Goal: Information Seeking & Learning: Check status

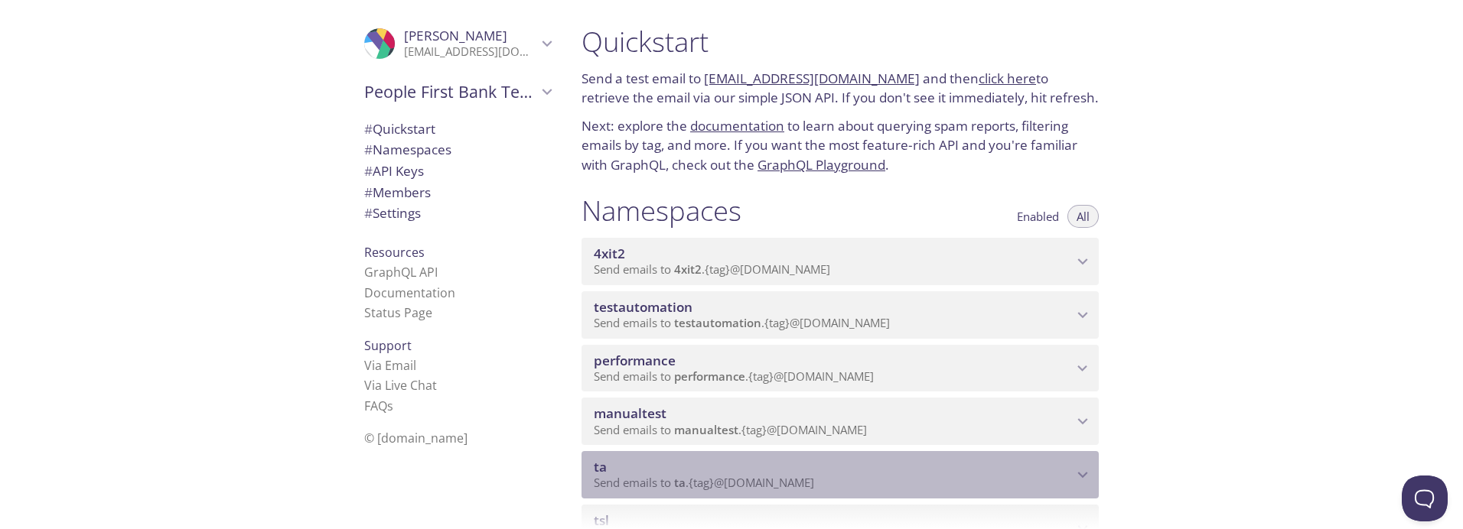
click at [671, 470] on span "ta" at bounding box center [833, 467] width 479 height 17
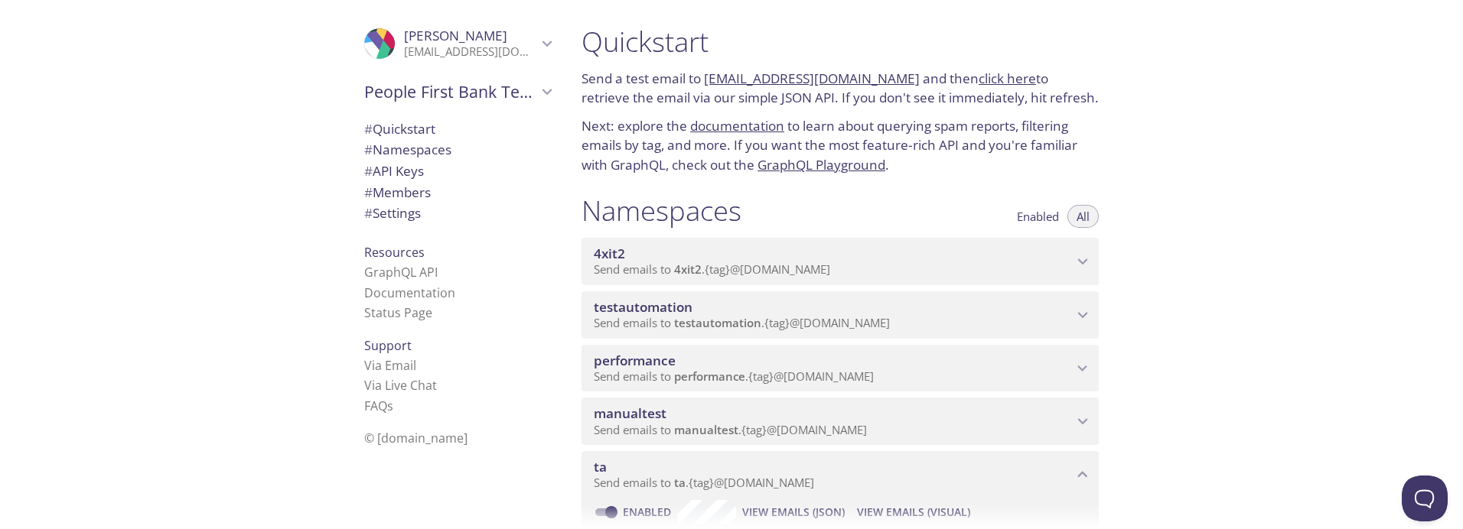
scroll to position [128, 0]
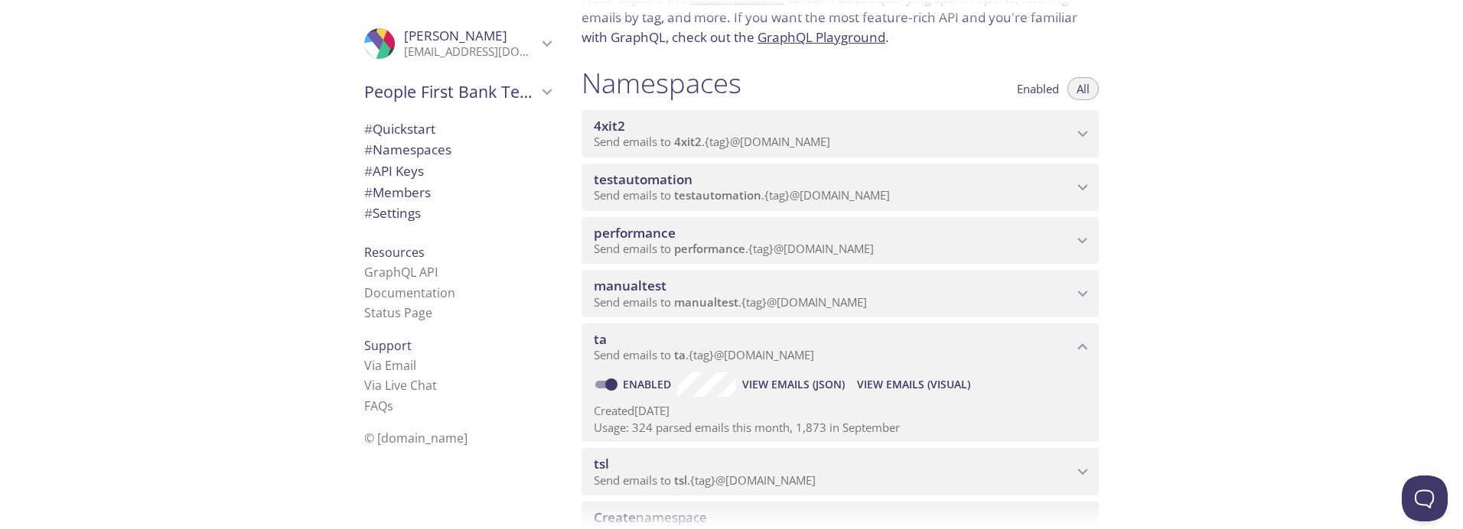
click at [895, 387] on span "View Emails (Visual)" at bounding box center [913, 385] width 113 height 18
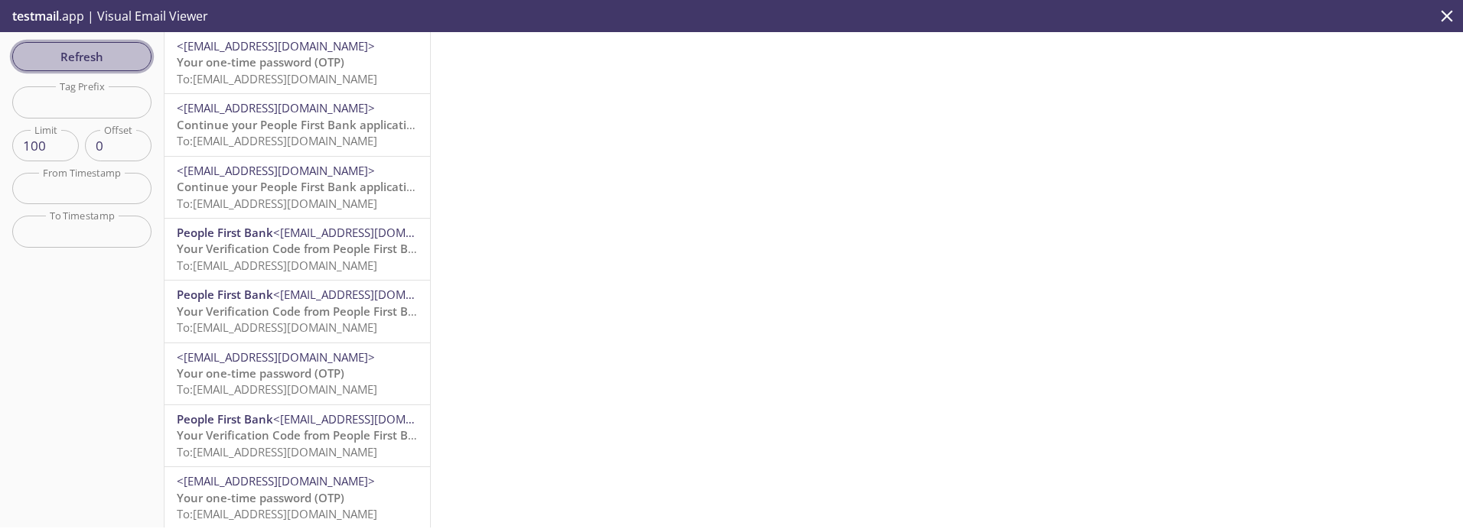
click at [78, 61] on span "Refresh" at bounding box center [81, 57] width 115 height 20
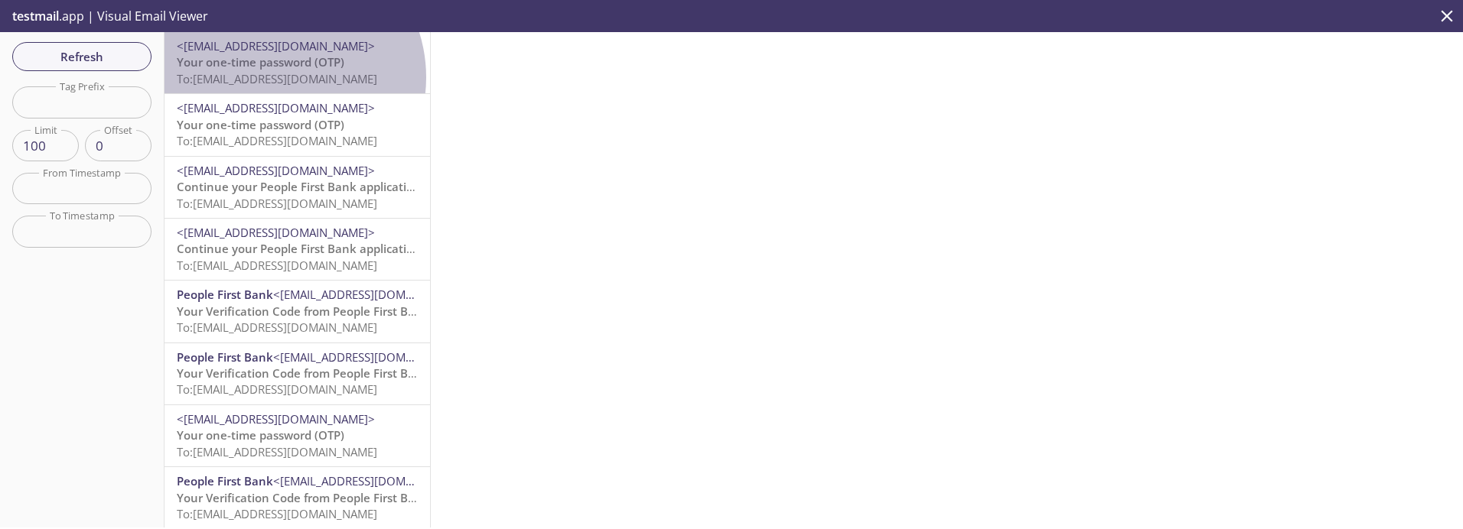
click at [277, 77] on span "To: [EMAIL_ADDRESS][DOMAIN_NAME]" at bounding box center [277, 78] width 200 height 15
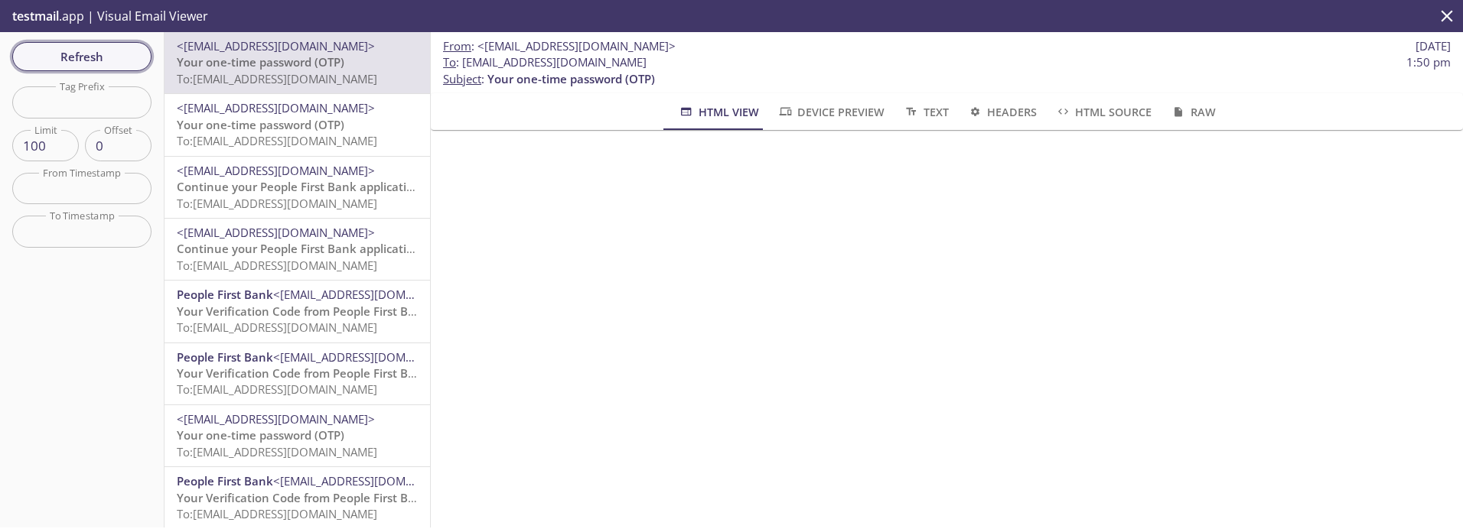
click at [69, 58] on span "Refresh" at bounding box center [81, 57] width 115 height 20
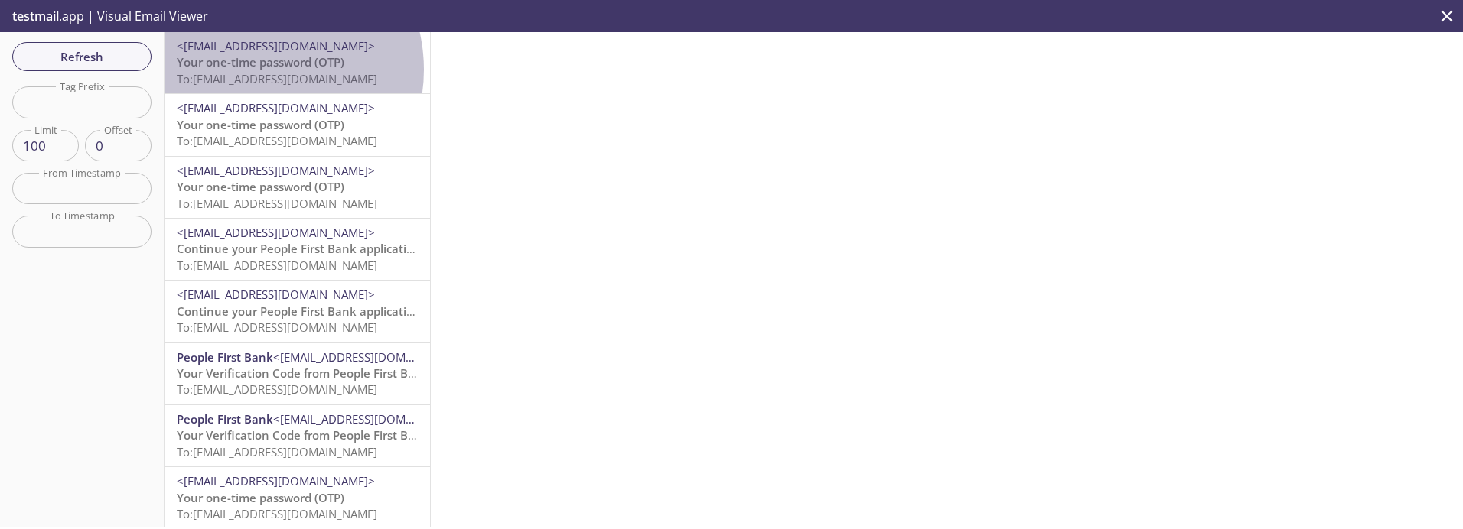
click at [255, 70] on span "Your one-time password (OTP)" at bounding box center [261, 61] width 168 height 15
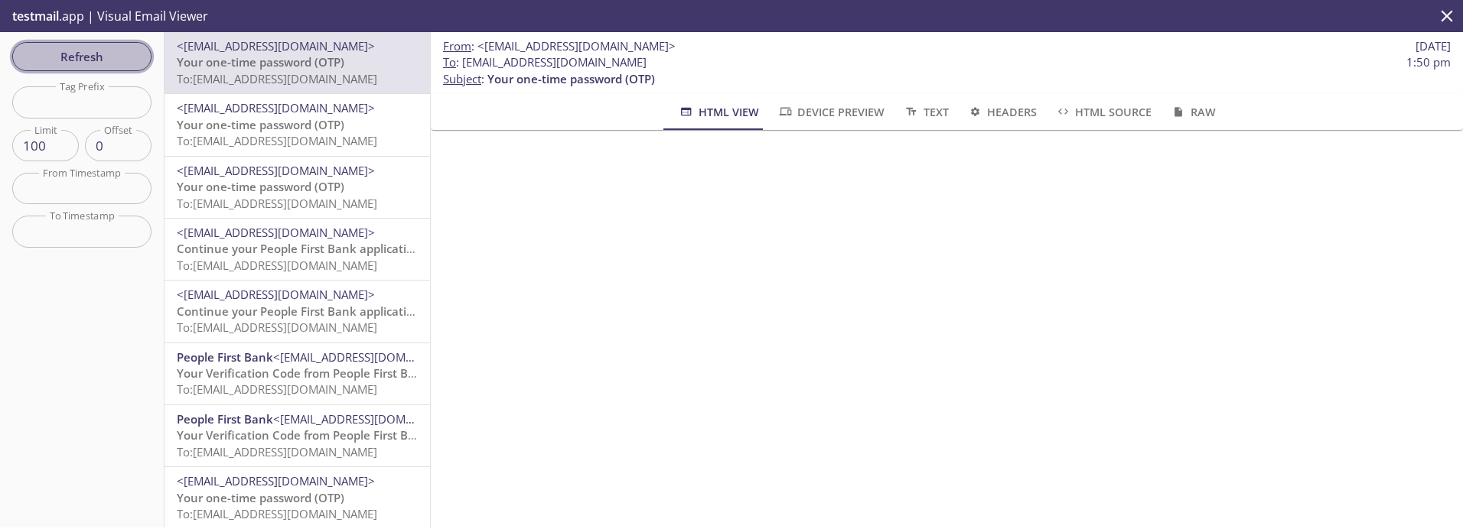
click at [68, 50] on span "Refresh" at bounding box center [81, 57] width 115 height 20
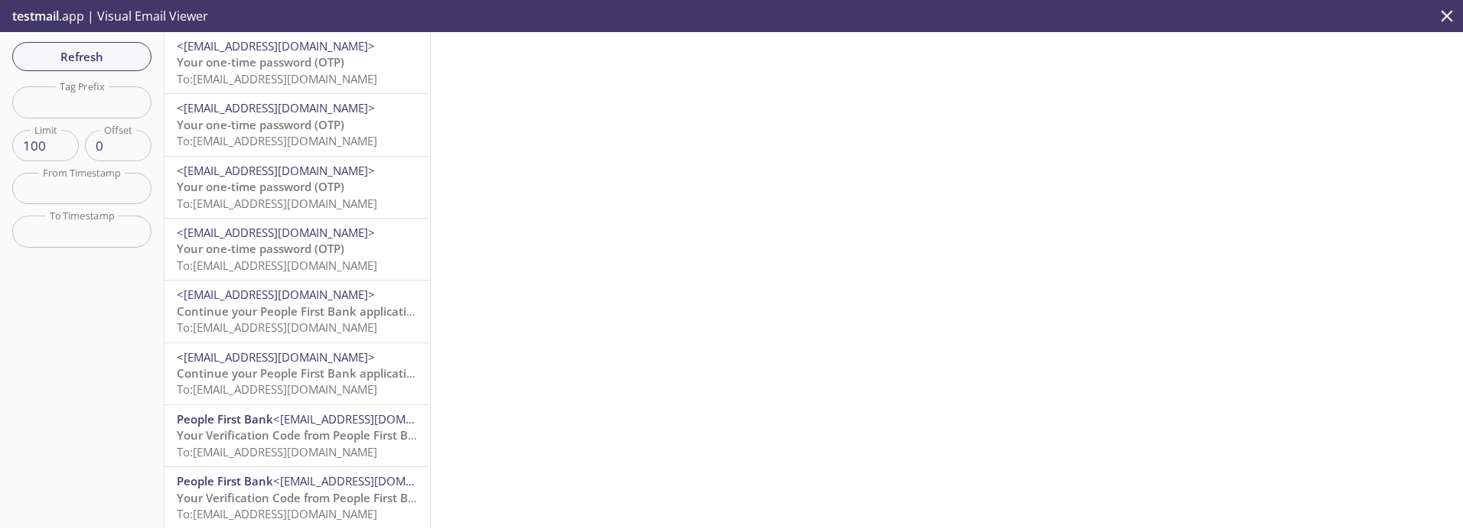
click at [238, 67] on span "Your one-time password (OTP)" at bounding box center [261, 61] width 168 height 15
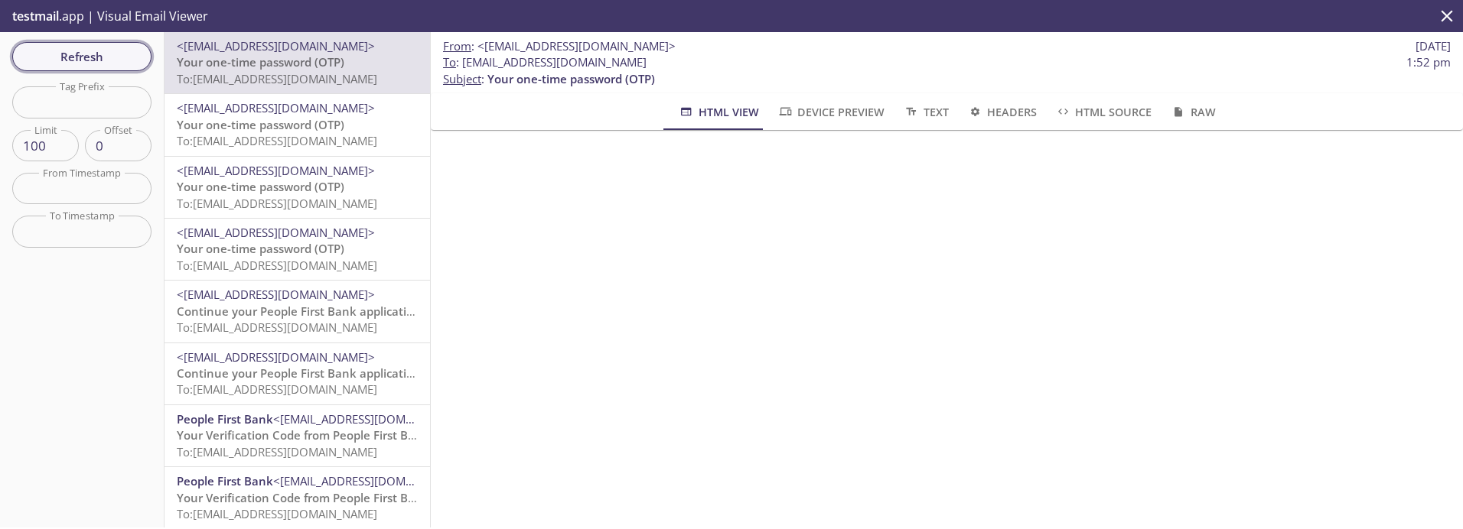
click at [72, 47] on span "Refresh" at bounding box center [81, 57] width 115 height 20
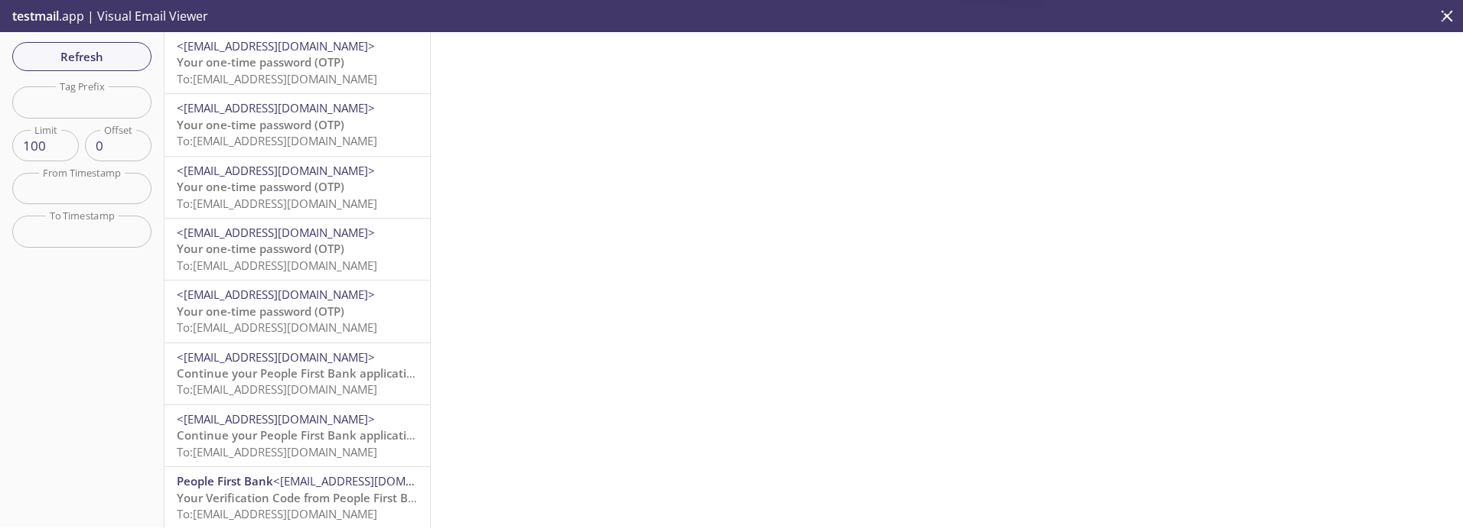
click at [299, 73] on span "To: [EMAIL_ADDRESS][DOMAIN_NAME]" at bounding box center [277, 78] width 200 height 15
